Goal: Information Seeking & Learning: Learn about a topic

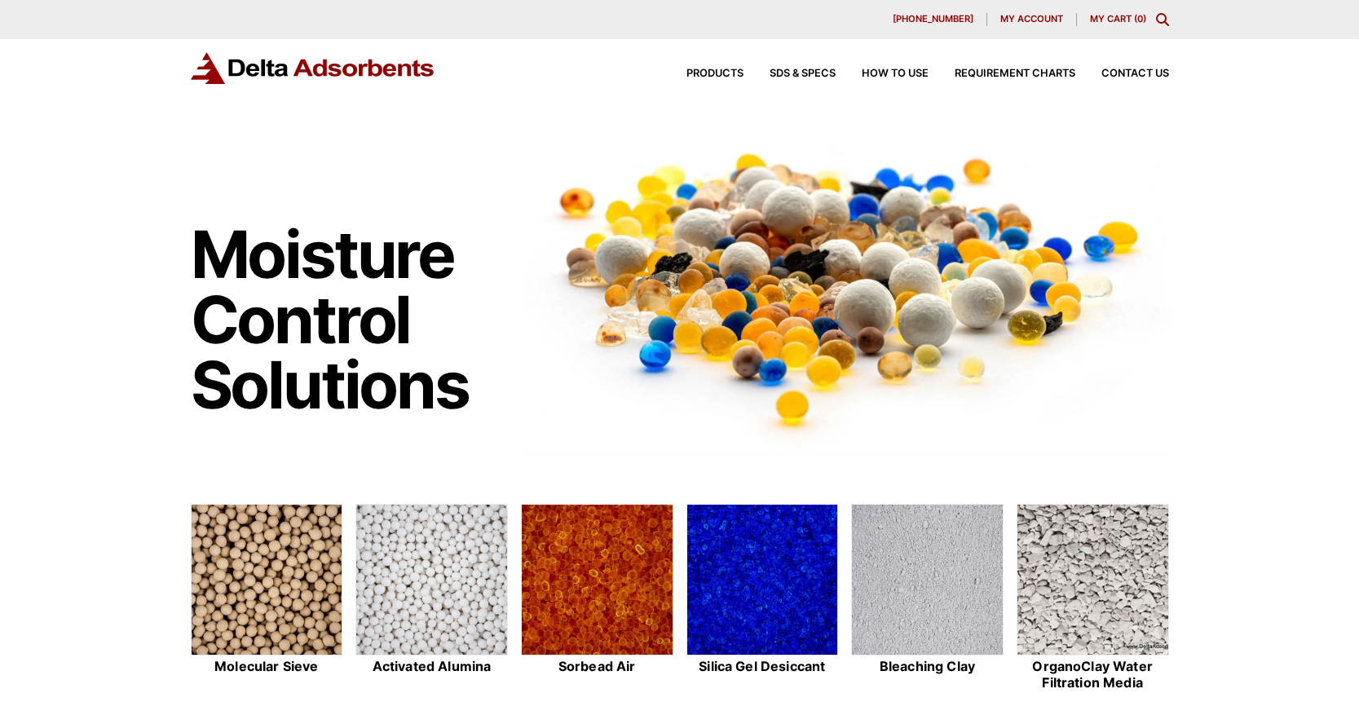
click at [722, 65] on div "Products SDS & SPECS How to Use Requirement Charts Contact Us" at bounding box center [915, 74] width 522 height 24
click at [719, 72] on span "Products" at bounding box center [714, 73] width 57 height 11
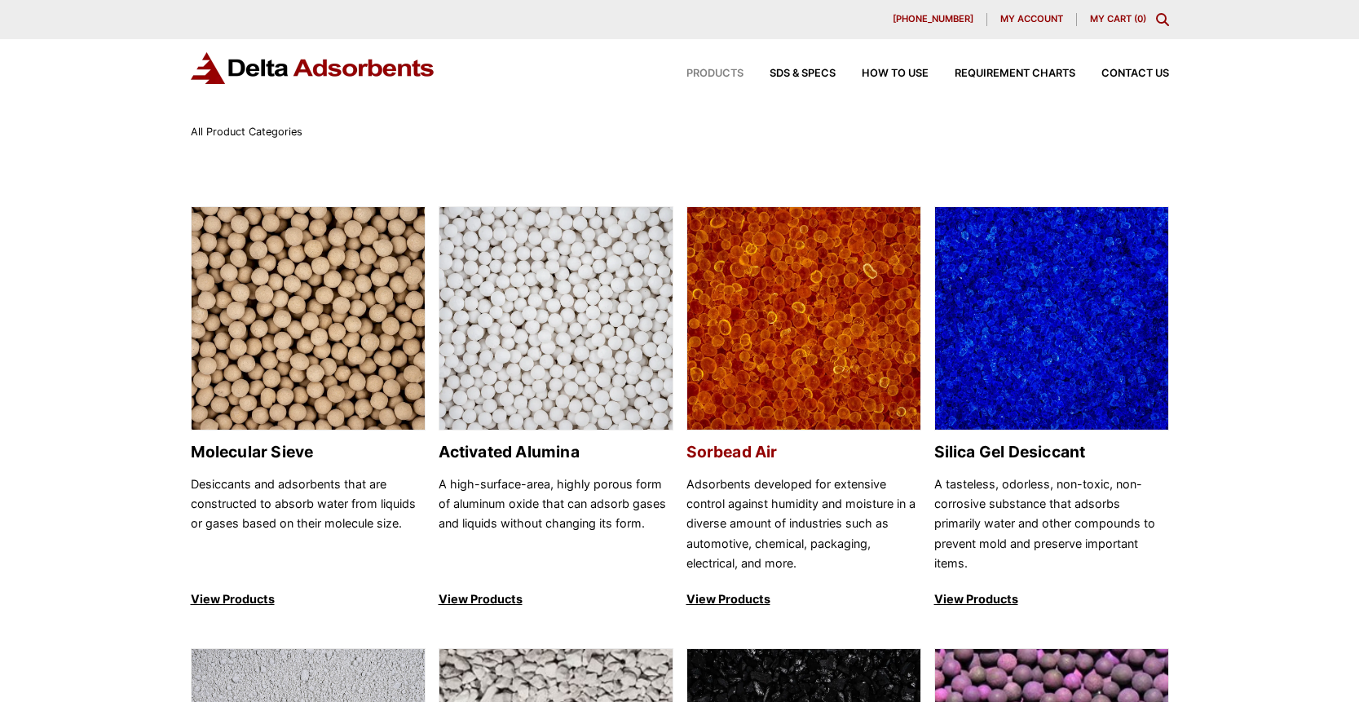
scroll to position [3, 0]
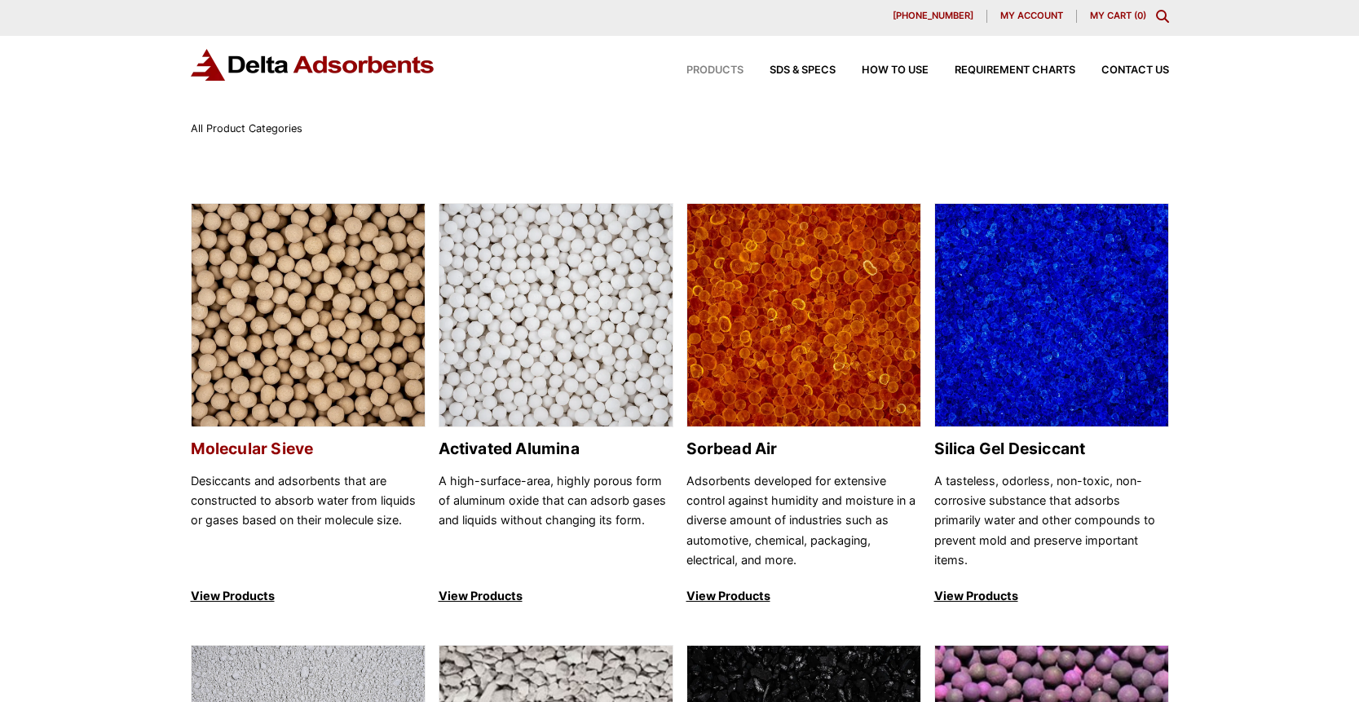
click at [329, 358] on img at bounding box center [308, 316] width 233 height 224
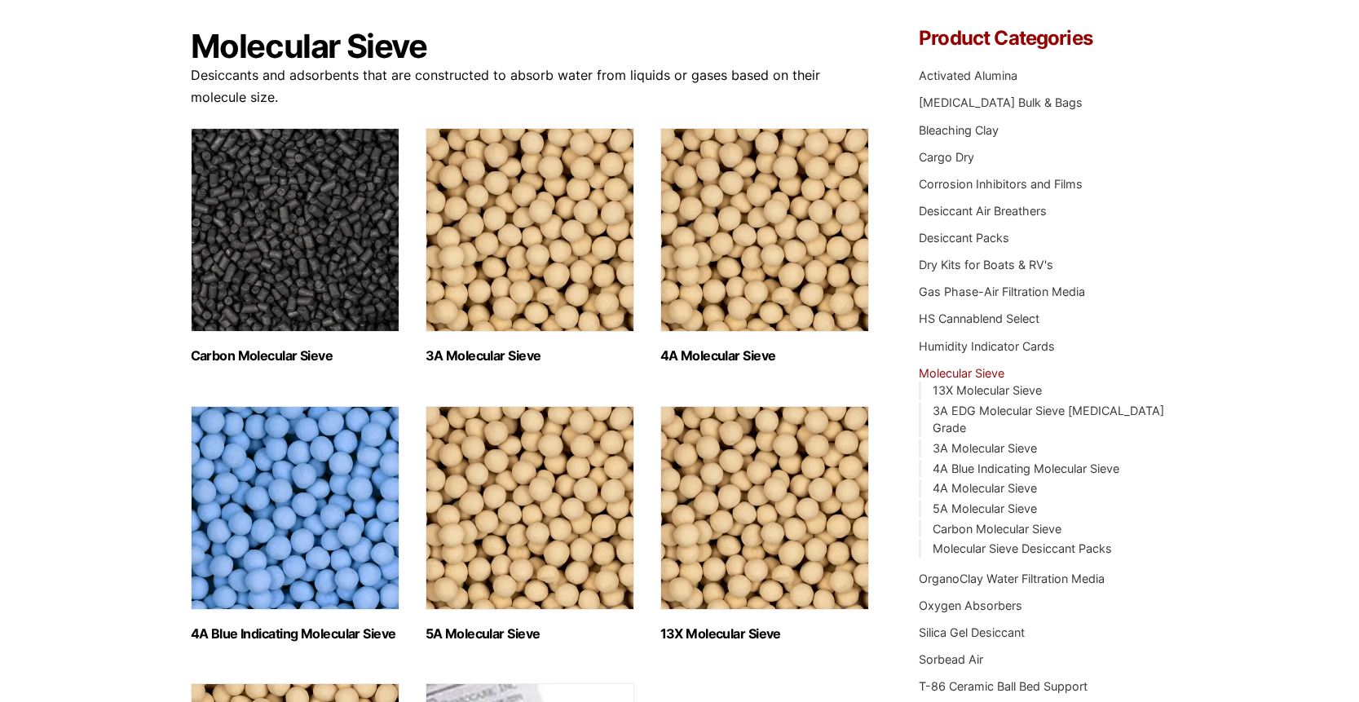
scroll to position [77, 0]
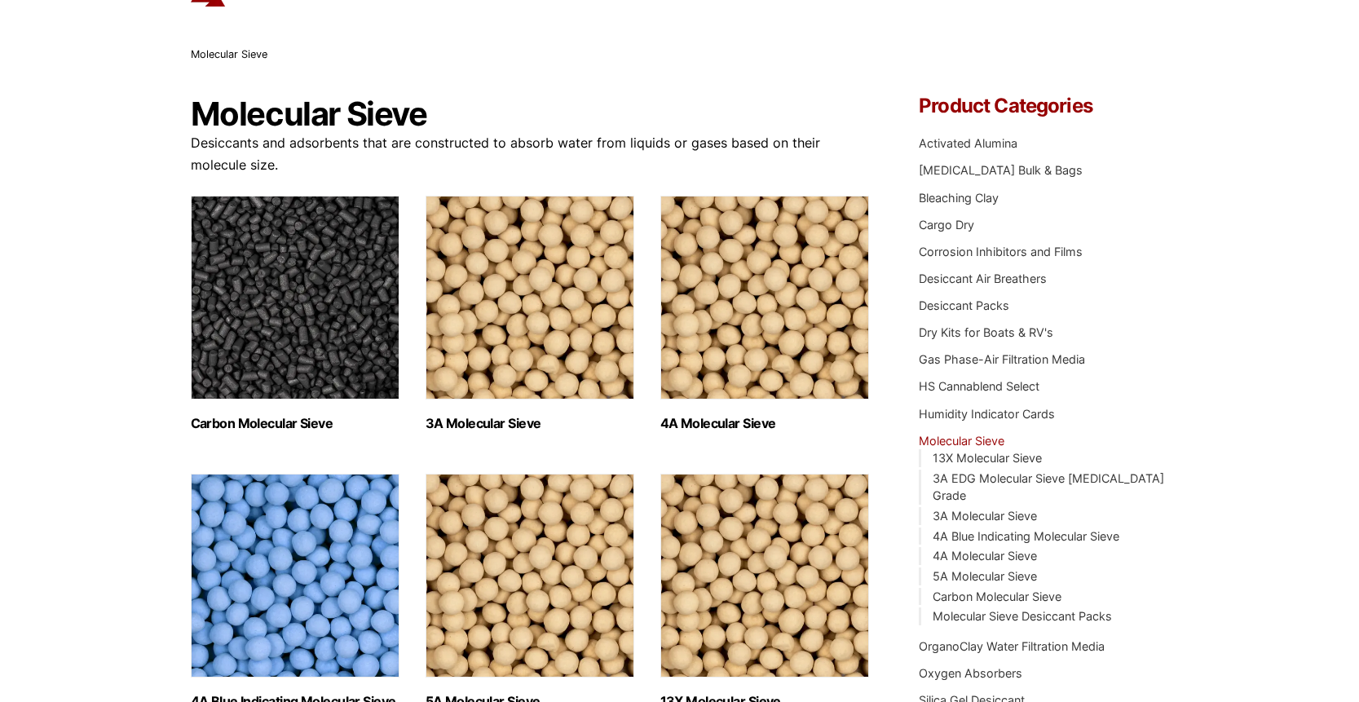
click at [320, 338] on img "Visit product category Carbon Molecular Sieve" at bounding box center [295, 298] width 209 height 204
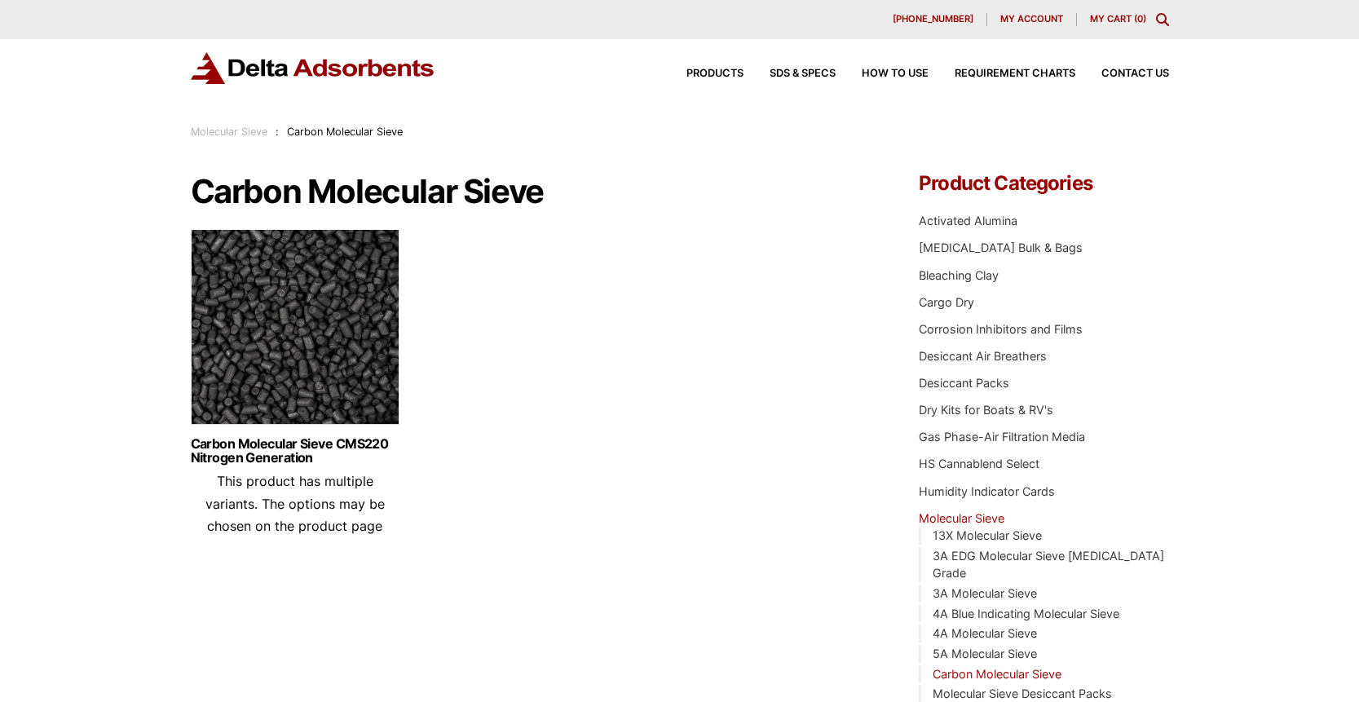
click at [299, 342] on img at bounding box center [295, 331] width 209 height 204
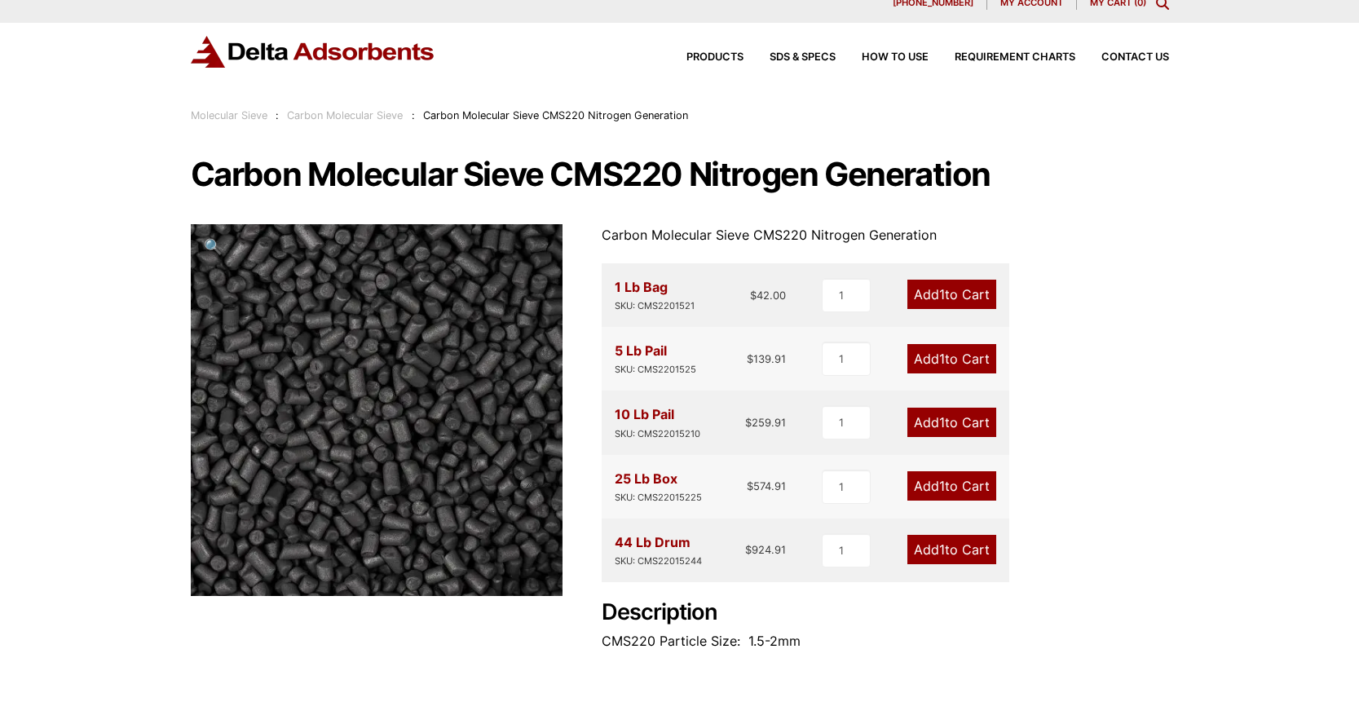
scroll to position [17, 0]
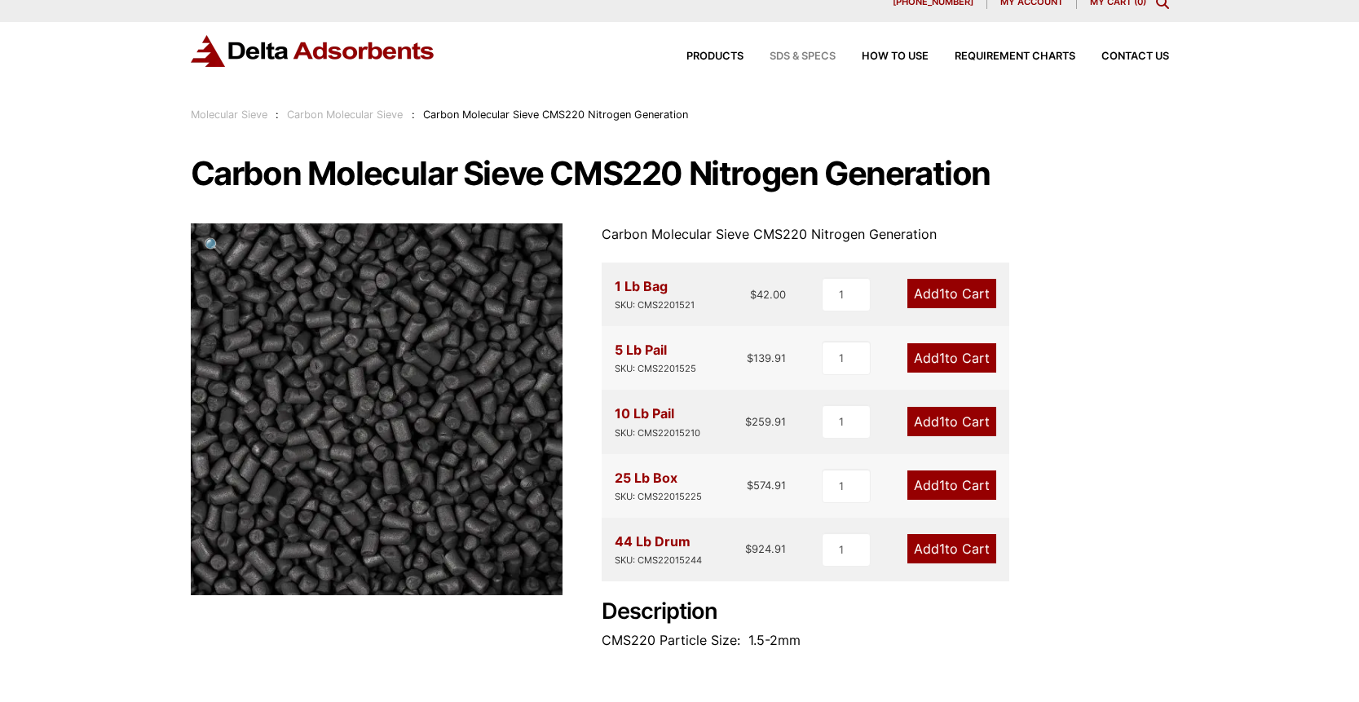
click at [818, 52] on span "SDS & SPECS" at bounding box center [802, 56] width 66 height 11
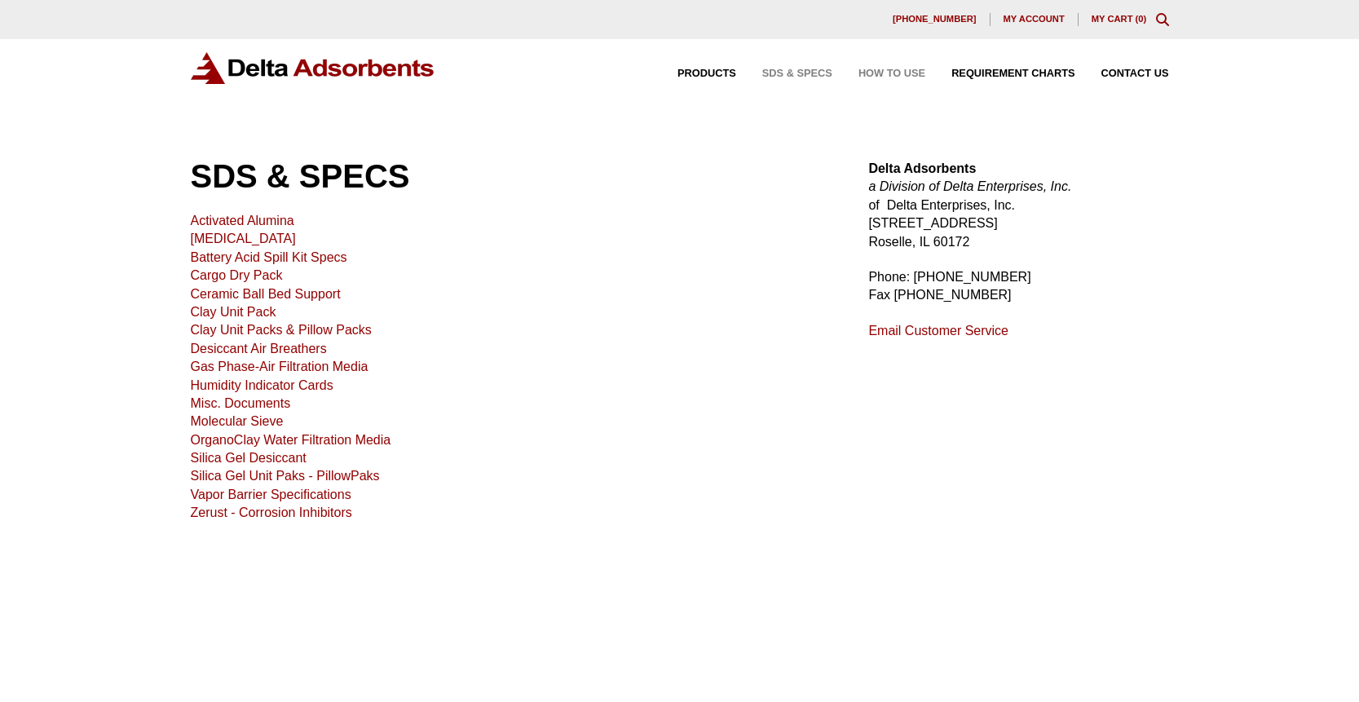
click at [890, 68] on span "How to Use" at bounding box center [891, 73] width 67 height 11
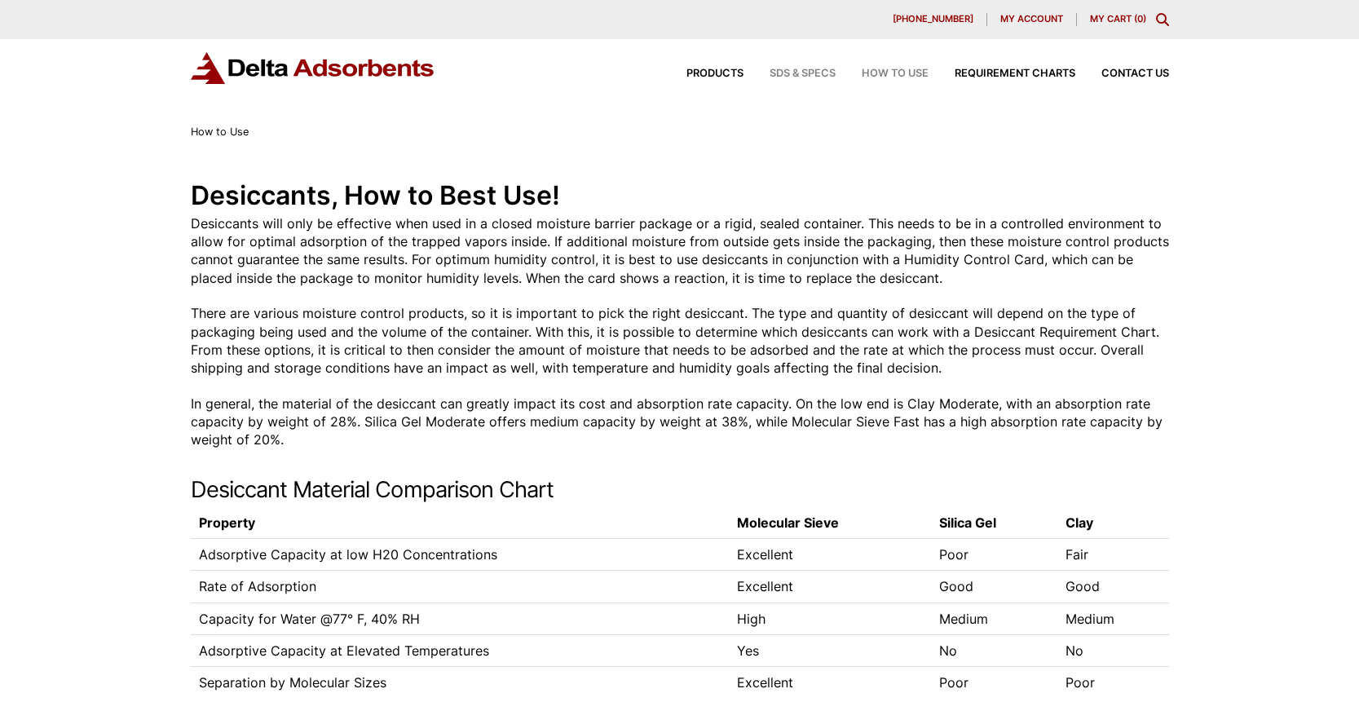
click at [791, 76] on span "SDS & SPECS" at bounding box center [802, 73] width 66 height 11
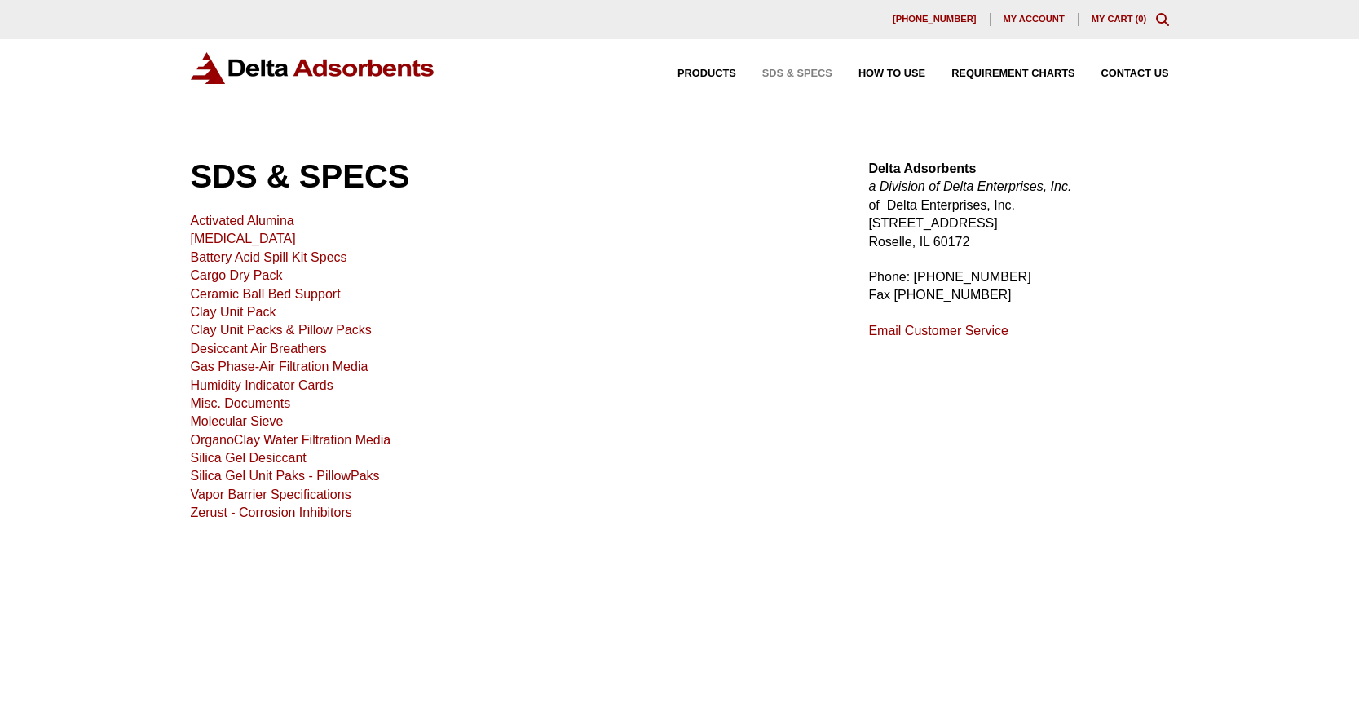
click at [251, 240] on link "[MEDICAL_DATA]" at bounding box center [243, 238] width 105 height 14
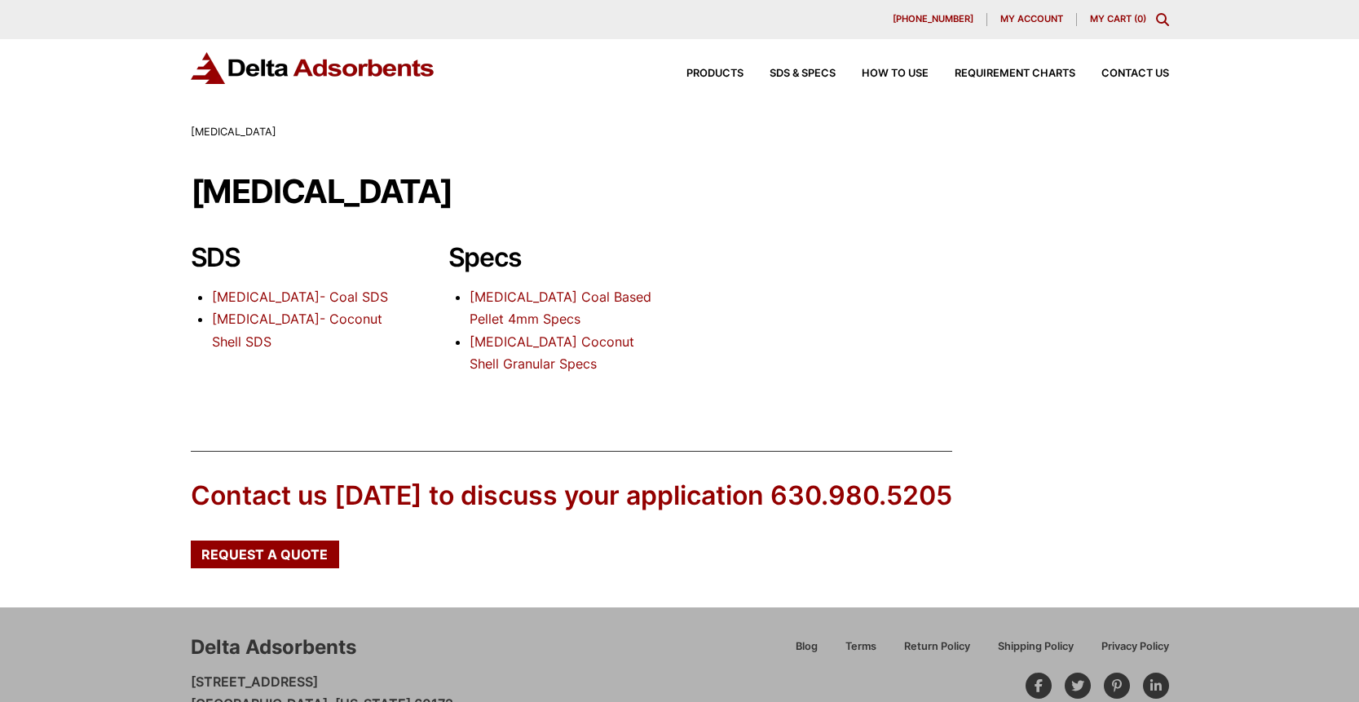
click at [513, 293] on link "[MEDICAL_DATA] Coal Based Pellet 4mm Specs" at bounding box center [561, 308] width 182 height 38
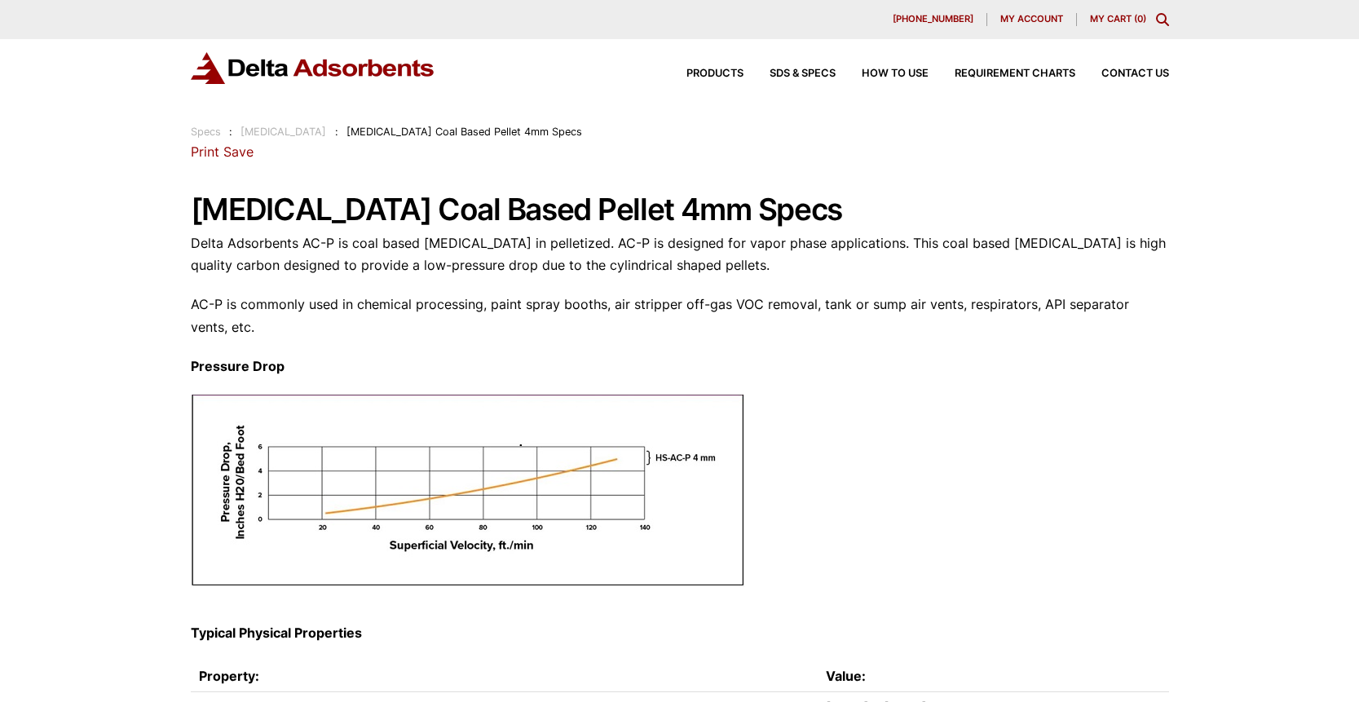
click at [242, 151] on link "Save" at bounding box center [238, 151] width 30 height 16
click at [1012, 71] on span "Requirement Charts" at bounding box center [1015, 73] width 121 height 11
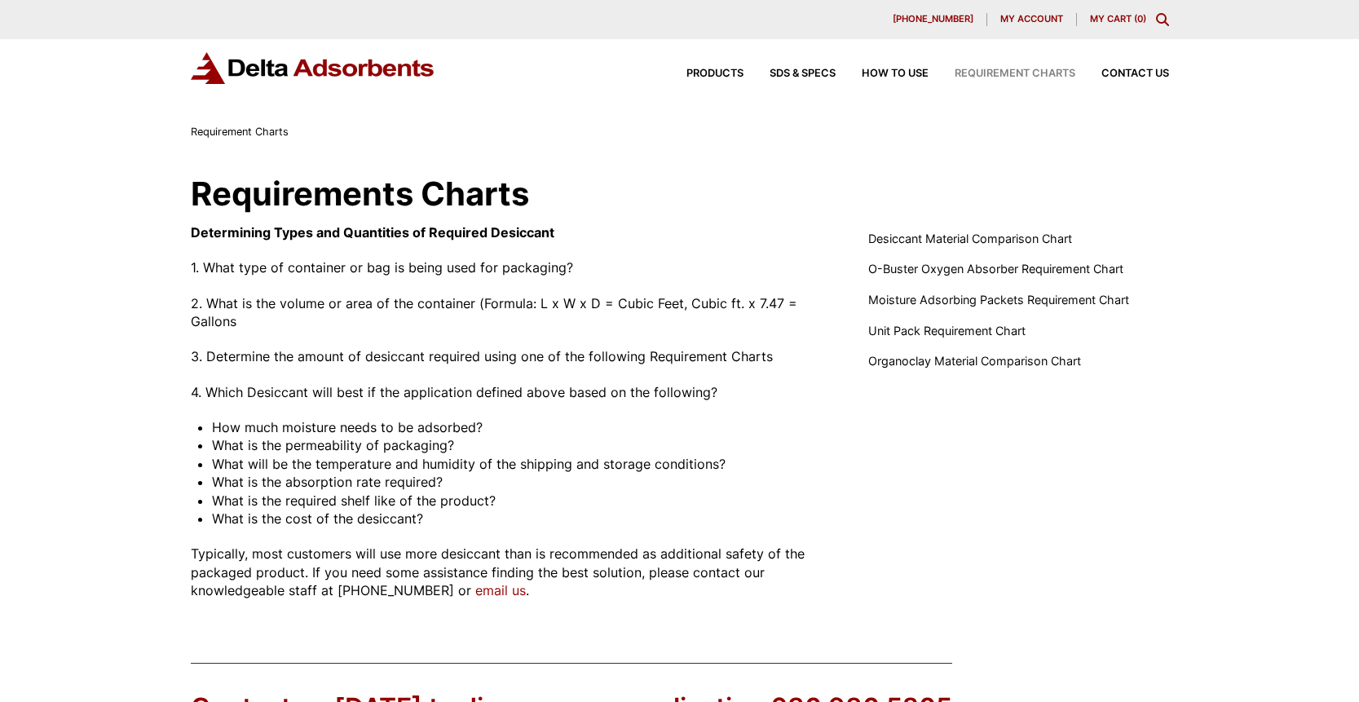
click at [363, 64] on img at bounding box center [313, 68] width 245 height 32
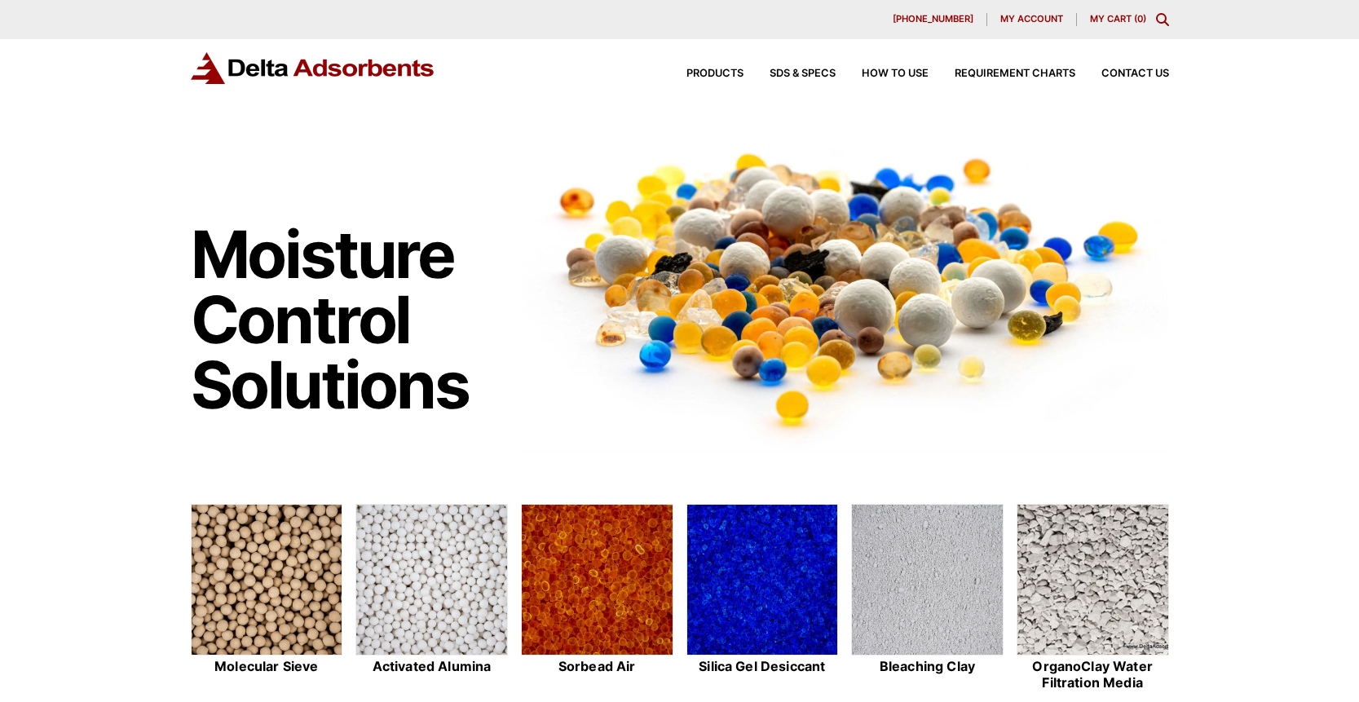
scroll to position [249, 0]
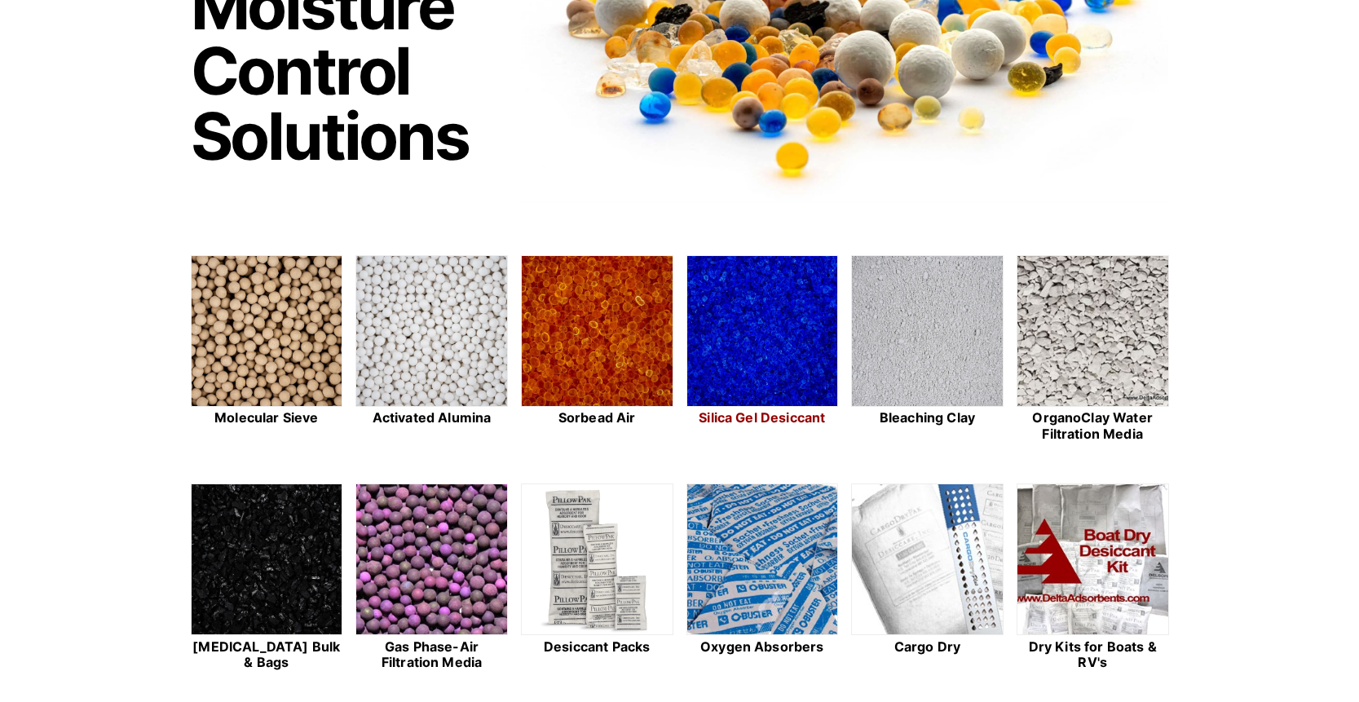
click at [715, 363] on img at bounding box center [762, 332] width 151 height 152
